Goal: Task Accomplishment & Management: Use online tool/utility

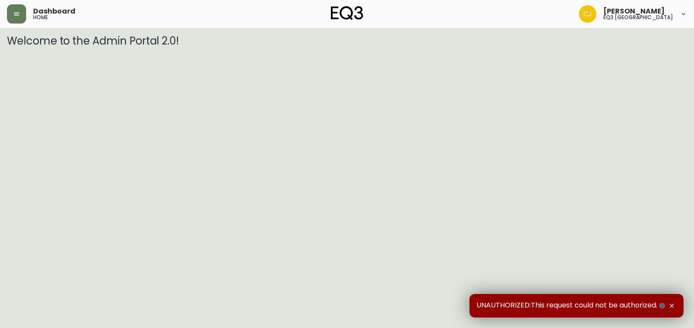
click at [0, 5] on header "Dashboard home Chanhee Jung eq3 vancouver" at bounding box center [347, 14] width 694 height 28
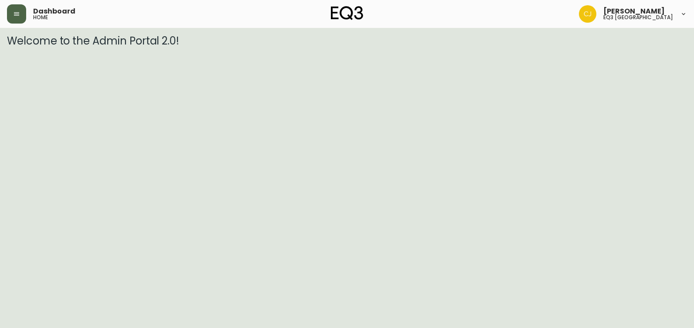
click at [9, 10] on button "button" at bounding box center [16, 13] width 19 height 19
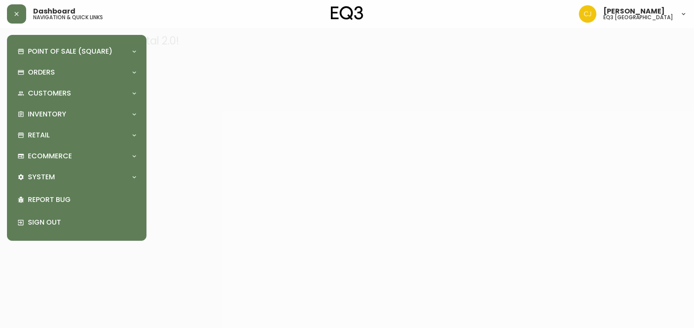
click at [78, 103] on div "Point of Sale (Square) Payments Virtual Terminal Transactions Search Terminals …" at bounding box center [77, 138] width 126 height 192
click at [75, 111] on div "Inventory" at bounding box center [72, 114] width 110 height 10
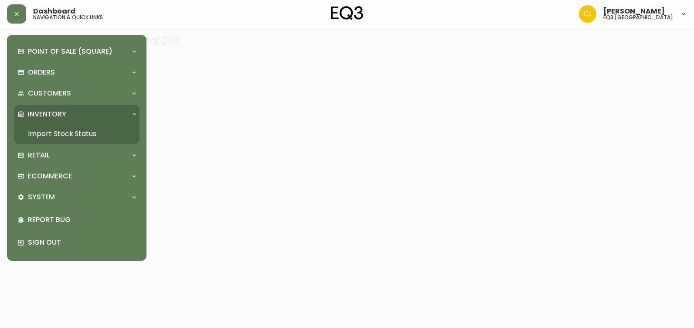
click at [68, 126] on link "Import Stock Status" at bounding box center [77, 134] width 126 height 20
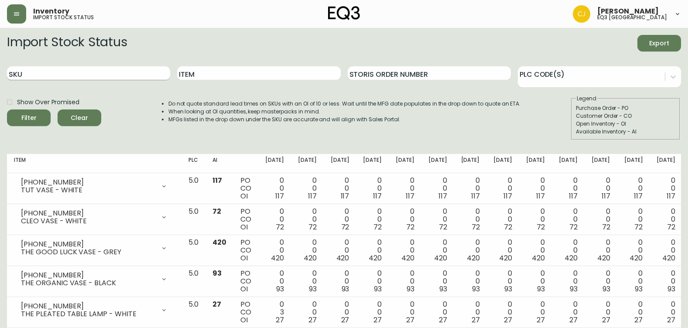
click at [103, 66] on input "SKU" at bounding box center [88, 73] width 163 height 14
paste input "3020-427-4"
click at [7, 109] on button "Filter" at bounding box center [29, 117] width 44 height 17
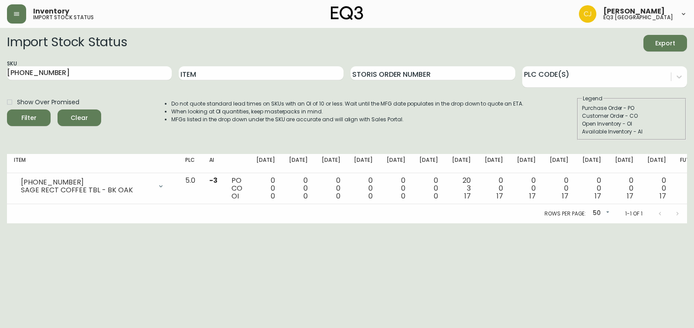
click at [18, 223] on html "Inventory import stock status Chanhee Jung eq3 vancouver Import Stock Status Ex…" at bounding box center [347, 111] width 694 height 223
click at [0, 68] on html "Inventory import stock status Chanhee Jung eq3 vancouver Import Stock Status Ex…" at bounding box center [347, 111] width 694 height 223
paste input "388-31-A"
click at [7, 109] on button "Filter" at bounding box center [29, 117] width 44 height 17
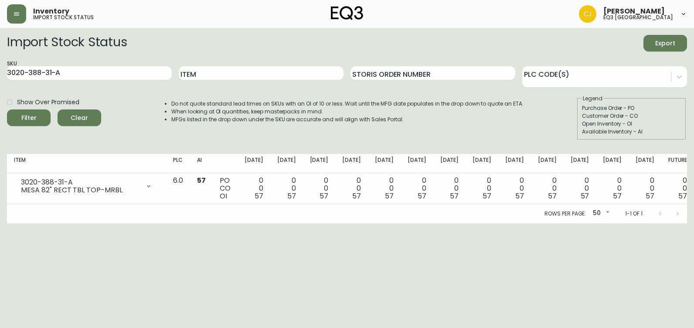
click at [29, 64] on div "SKU 3020-388-31-A" at bounding box center [89, 73] width 165 height 28
click at [28, 69] on input "3020-388-31-A" at bounding box center [89, 73] width 165 height 14
click at [29, 70] on input "3020-388-31-A" at bounding box center [89, 73] width 165 height 14
click at [30, 71] on input "3020-388-31-A" at bounding box center [89, 73] width 165 height 14
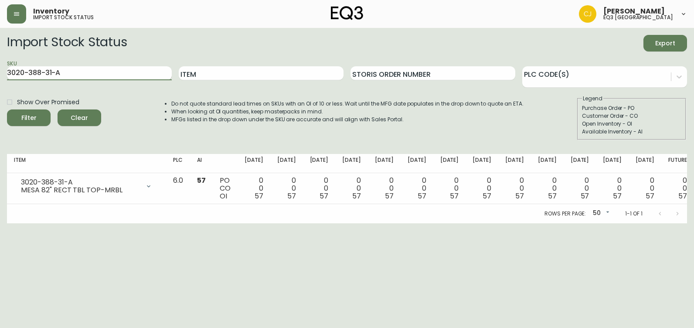
click at [30, 71] on input "3020-388-31-A" at bounding box center [89, 73] width 165 height 14
paste input "7-4-B"
click at [7, 109] on button "Filter" at bounding box center [29, 117] width 44 height 17
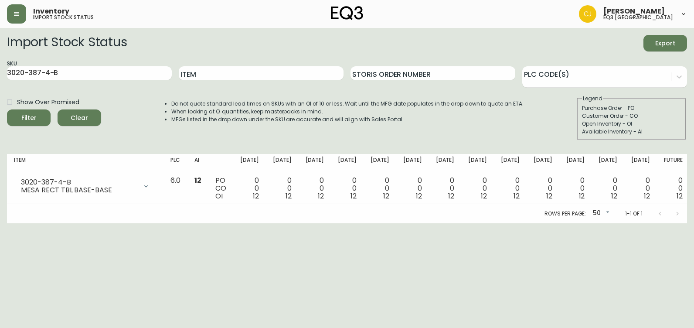
click at [11, 223] on html "Inventory import stock status Chanhee Jung eq3 vancouver Import Stock Status Ex…" at bounding box center [347, 111] width 694 height 223
drag, startPoint x: 76, startPoint y: 71, endPoint x: 0, endPoint y: 61, distance: 77.0
click at [0, 62] on html "Inventory import stock status Chanhee Jung eq3 vancouver Import Stock Status Ex…" at bounding box center [347, 111] width 694 height 223
paste input "C"
type input "3020-387-4-C"
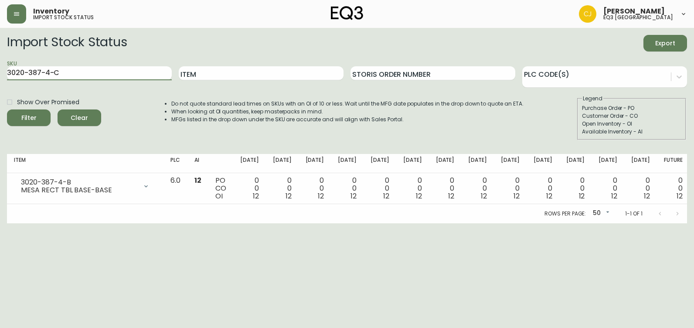
click at [7, 109] on button "Filter" at bounding box center [29, 117] width 44 height 17
